Goal: Information Seeking & Learning: Learn about a topic

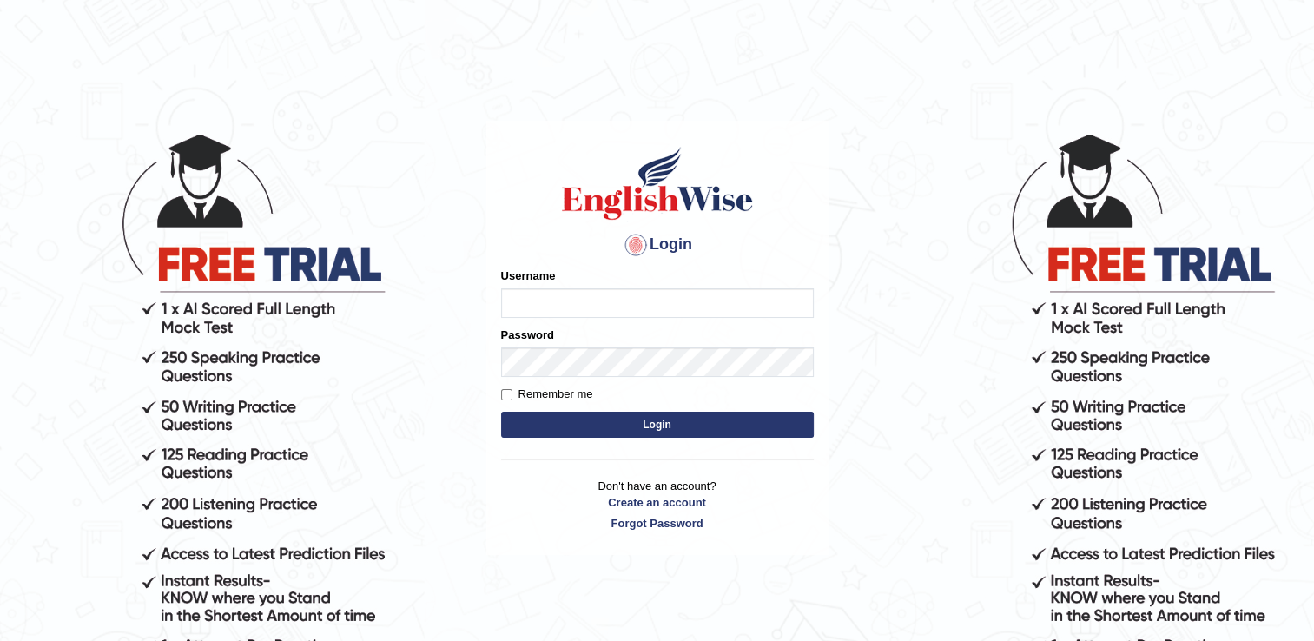
type input "DeeptiBhandari"
click at [526, 311] on input "DeeptiBhandari" at bounding box center [657, 303] width 313 height 30
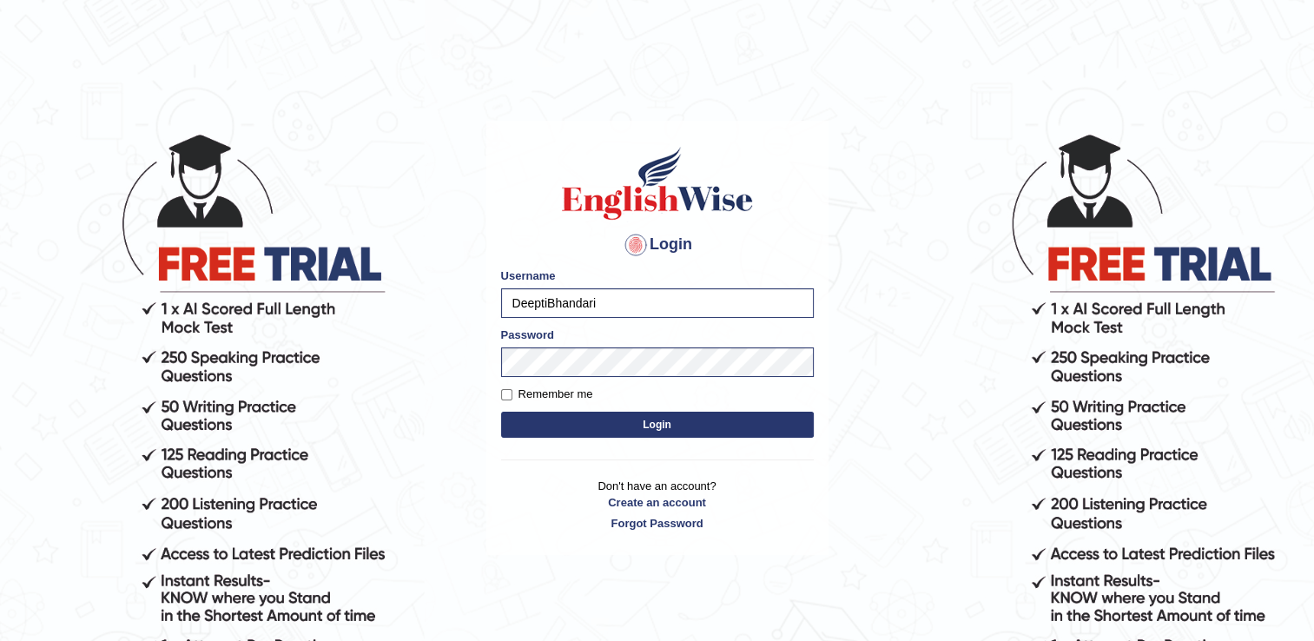
click at [526, 428] on button "Login" at bounding box center [657, 425] width 313 height 26
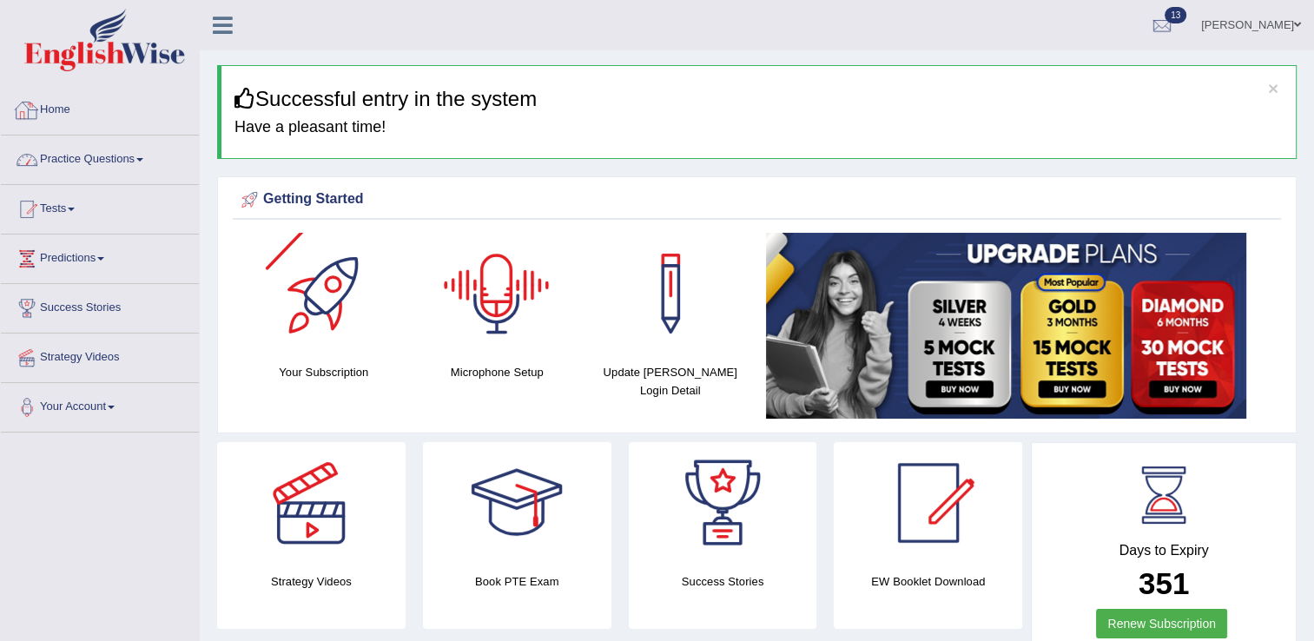
click at [107, 145] on link "Practice Questions" at bounding box center [100, 157] width 198 height 43
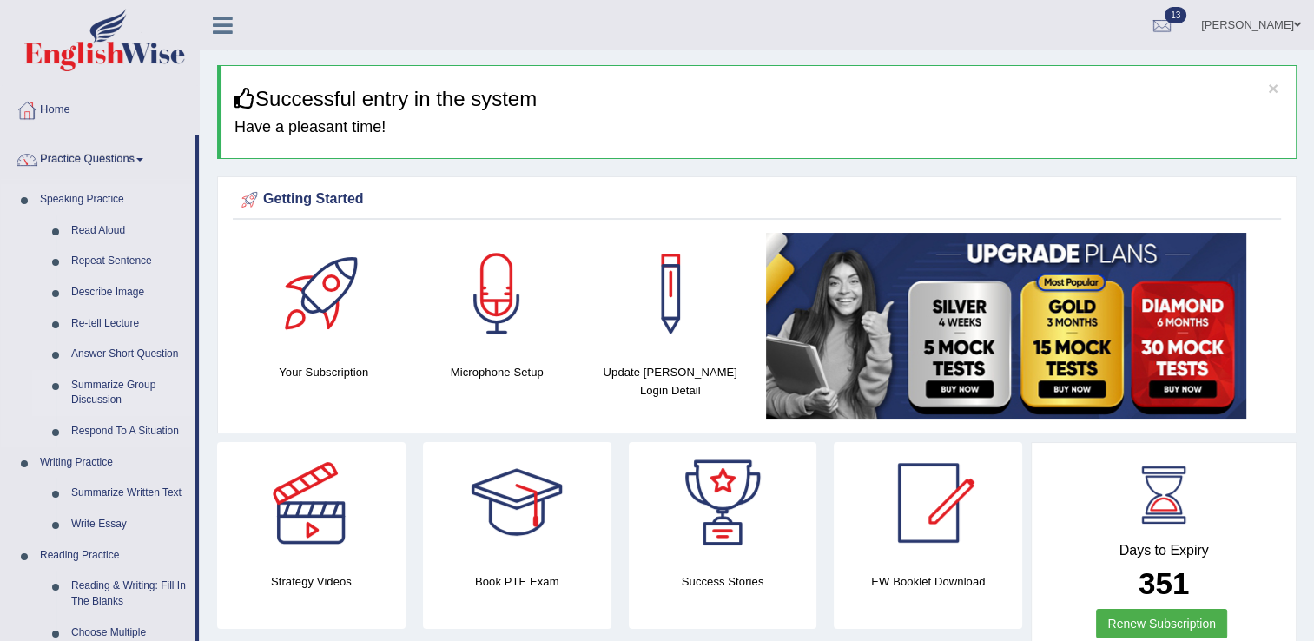
click at [86, 391] on link "Summarize Group Discussion" at bounding box center [128, 393] width 131 height 46
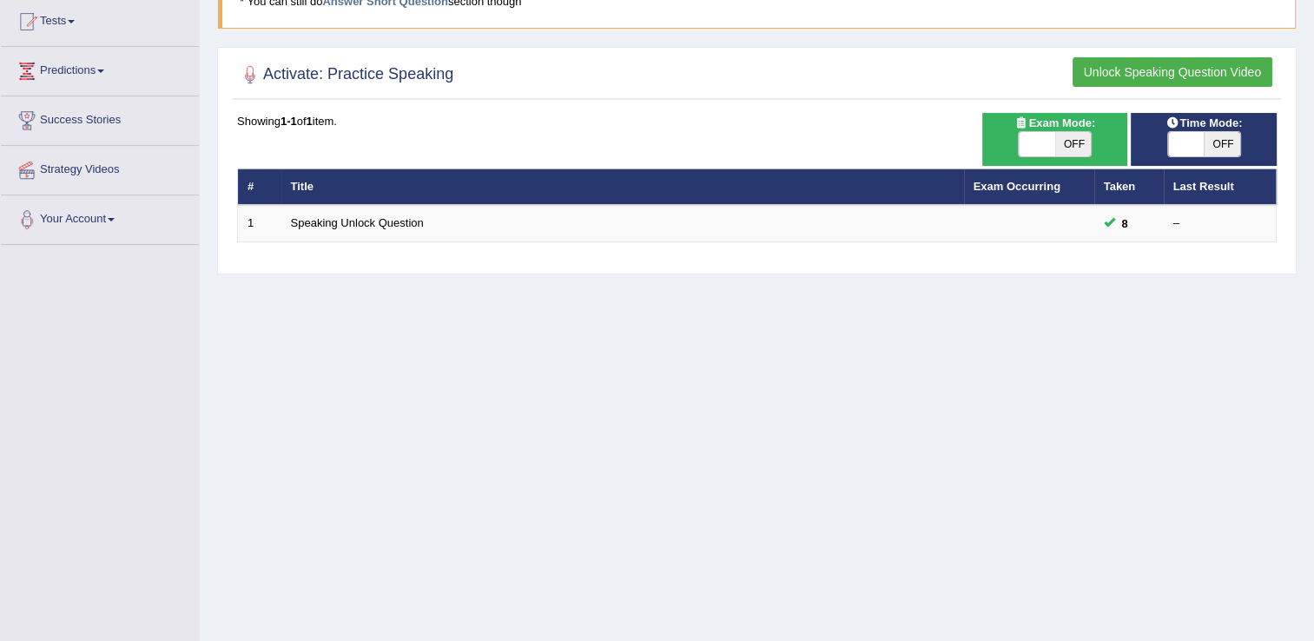
scroll to position [188, 0]
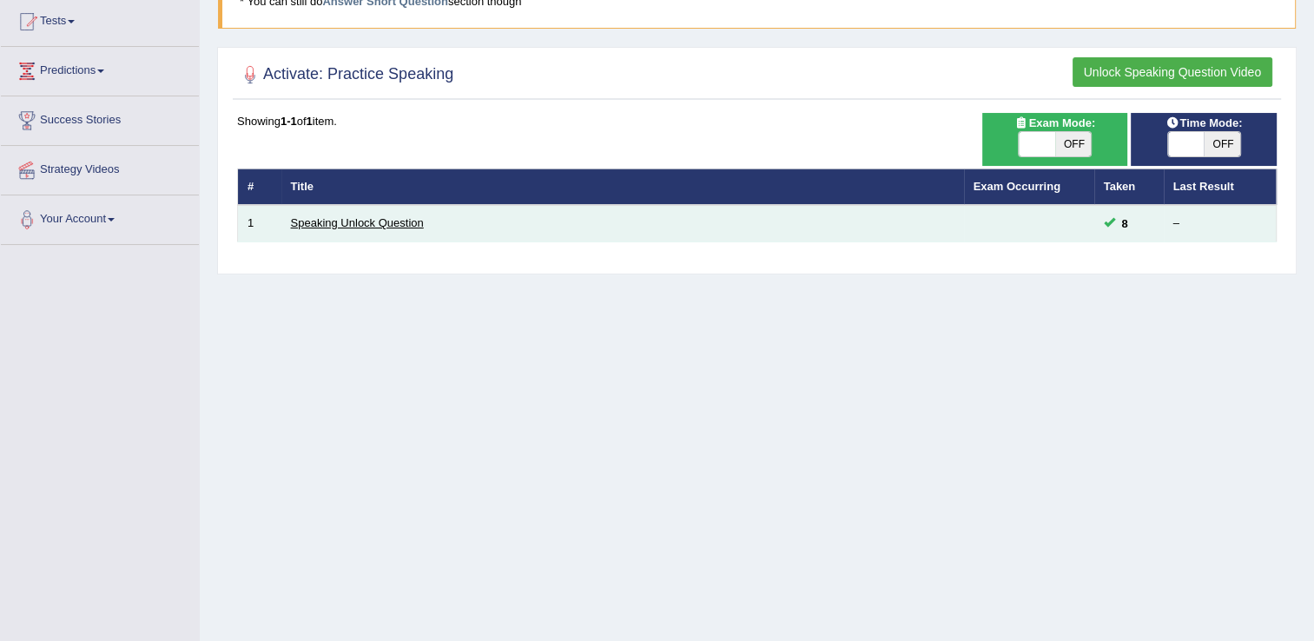
click at [315, 217] on link "Speaking Unlock Question" at bounding box center [357, 222] width 133 height 13
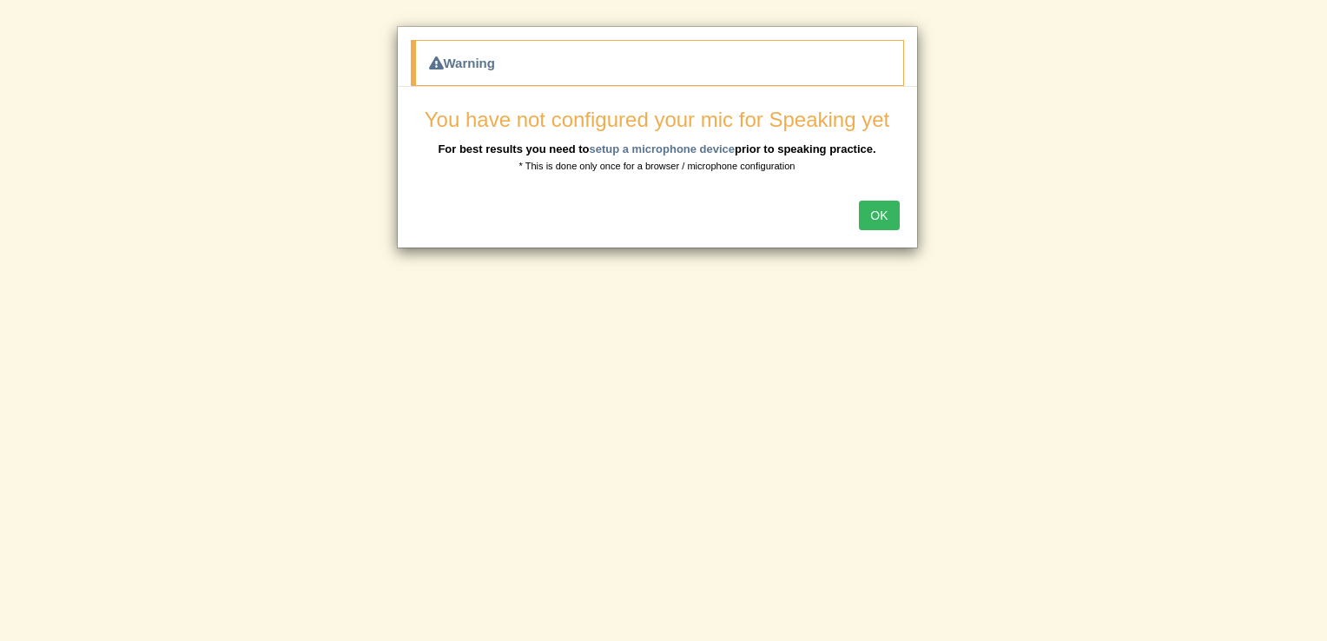
click at [883, 208] on button "OK" at bounding box center [879, 216] width 40 height 30
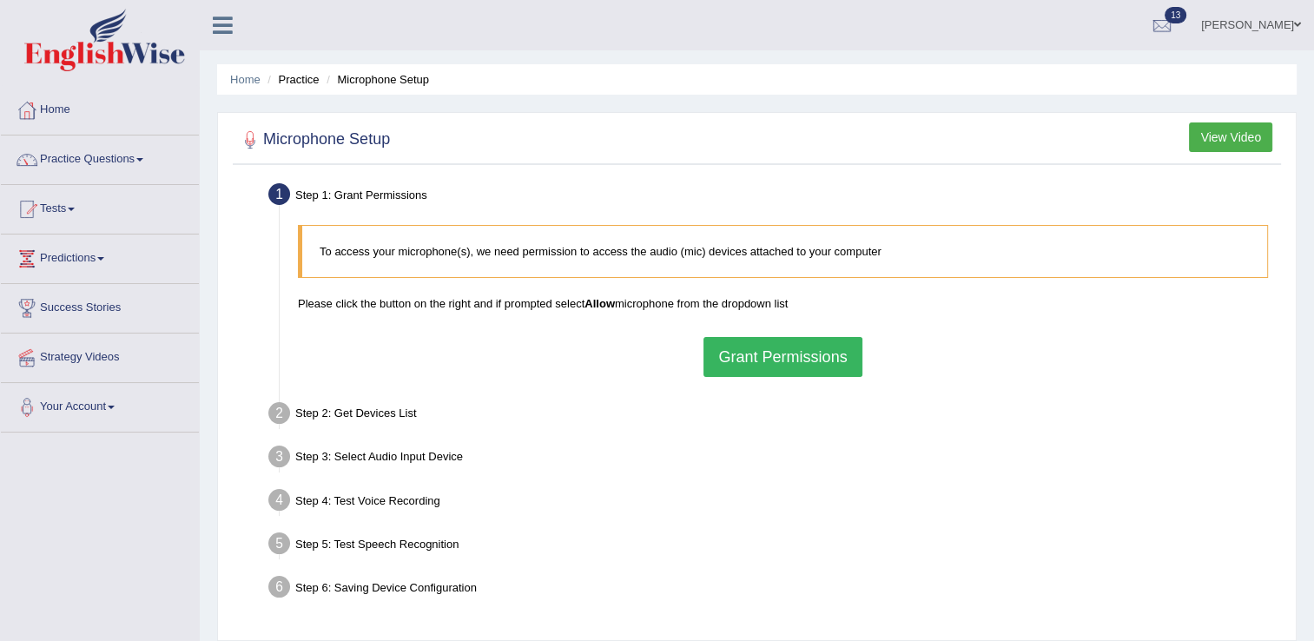
click at [741, 349] on button "Grant Permissions" at bounding box center [783, 357] width 158 height 40
click at [741, 349] on div "To access your microphone(s), we need permission to access the audio (mic) devi…" at bounding box center [783, 300] width 988 height 169
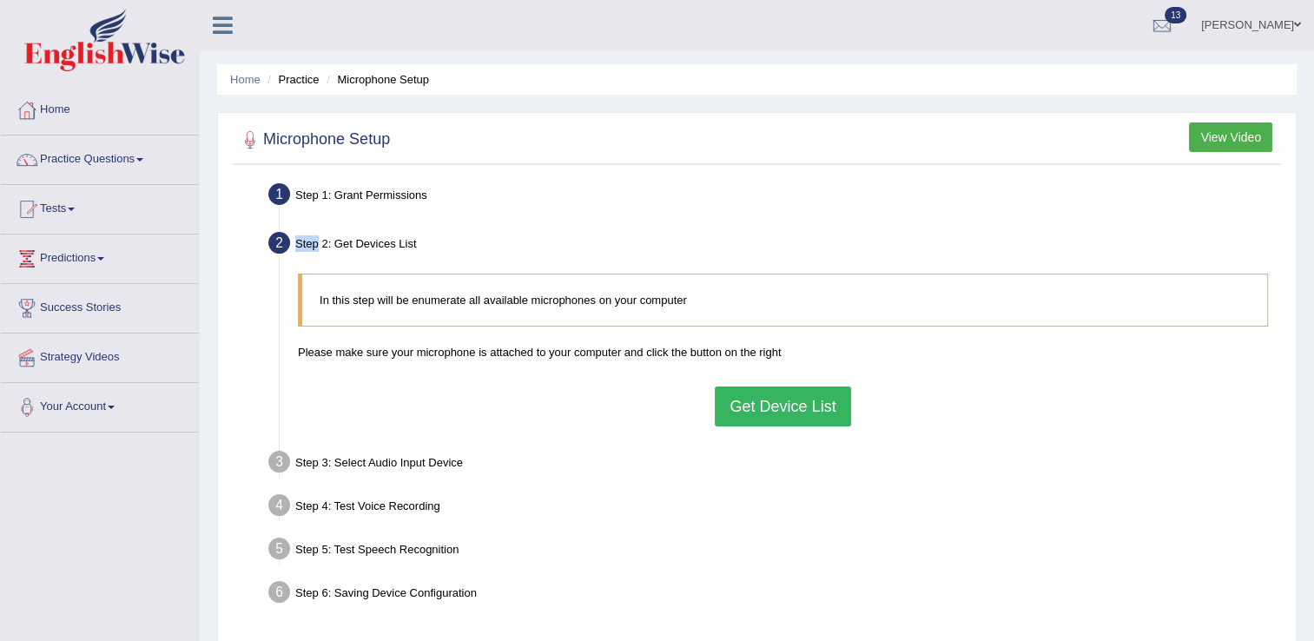
click at [778, 410] on button "Get Device List" at bounding box center [783, 407] width 136 height 40
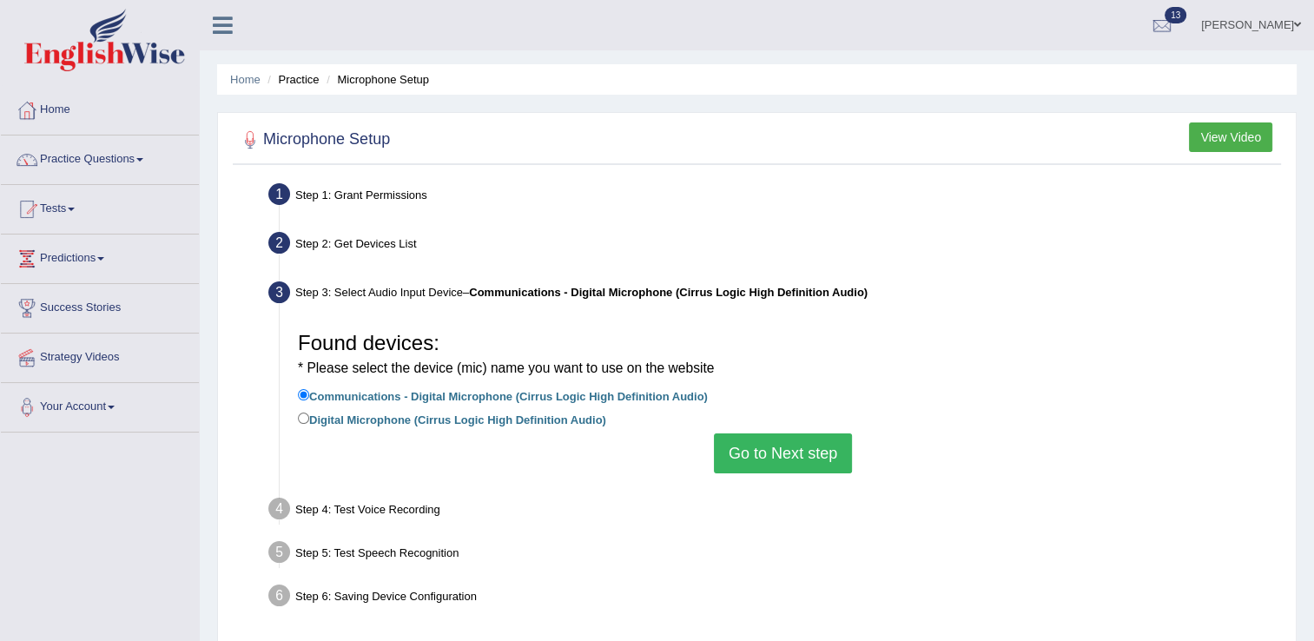
click at [778, 410] on li "Digital Microphone (Cirrus Logic High Definition Audio)" at bounding box center [783, 420] width 970 height 23
click at [770, 452] on button "Go to Next step" at bounding box center [783, 454] width 138 height 40
